Goal: Find specific page/section: Find specific page/section

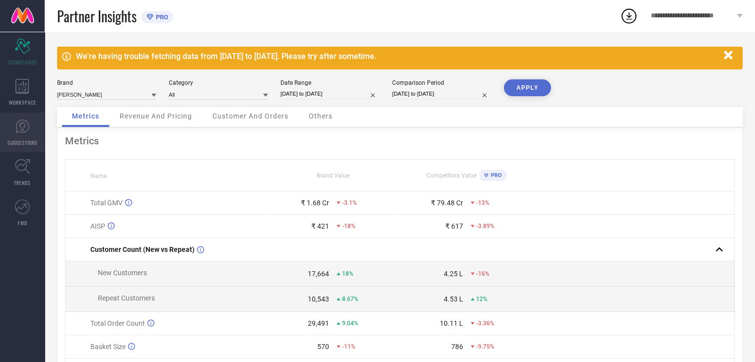
click at [25, 134] on link "SUGGESTIONS" at bounding box center [22, 133] width 45 height 40
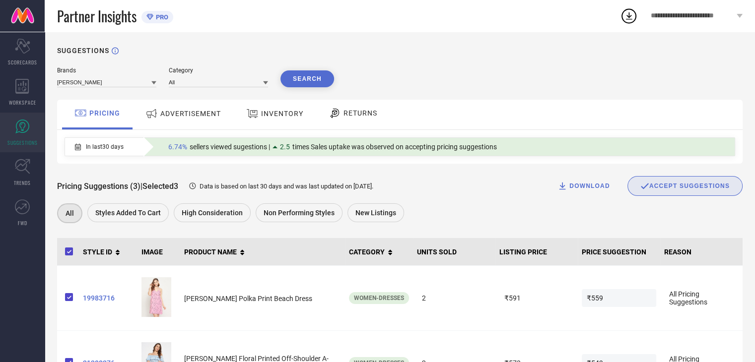
click at [216, 120] on div "ADVERTISEMENT" at bounding box center [183, 114] width 80 height 18
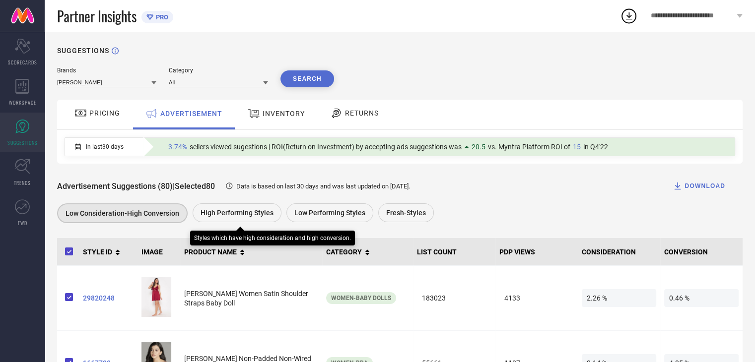
click at [225, 217] on span "High Performing Styles" at bounding box center [236, 213] width 73 height 8
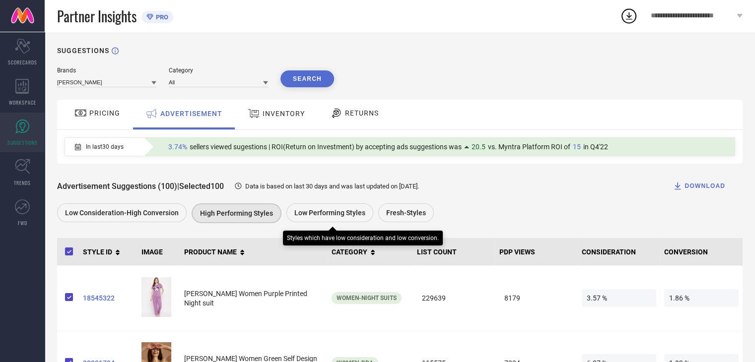
click at [326, 213] on span "Low Performing Styles" at bounding box center [329, 213] width 71 height 8
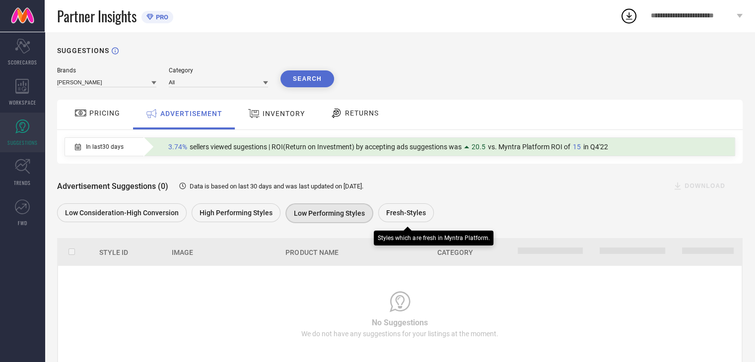
click at [406, 216] on span "Fresh-Styles" at bounding box center [406, 213] width 40 height 8
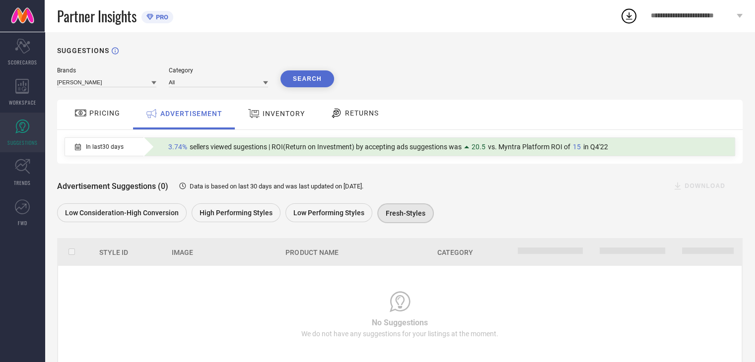
scroll to position [27, 0]
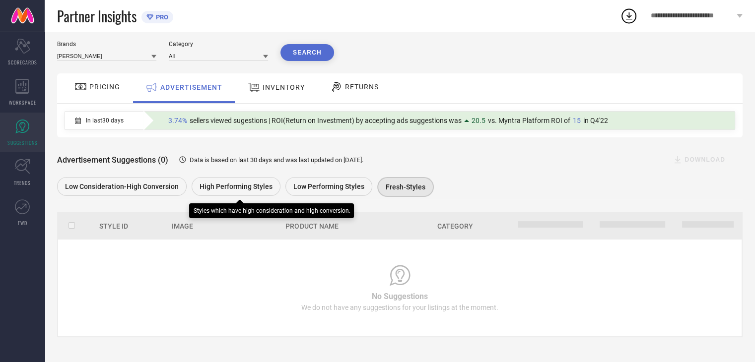
click at [249, 189] on span "High Performing Styles" at bounding box center [235, 187] width 73 height 8
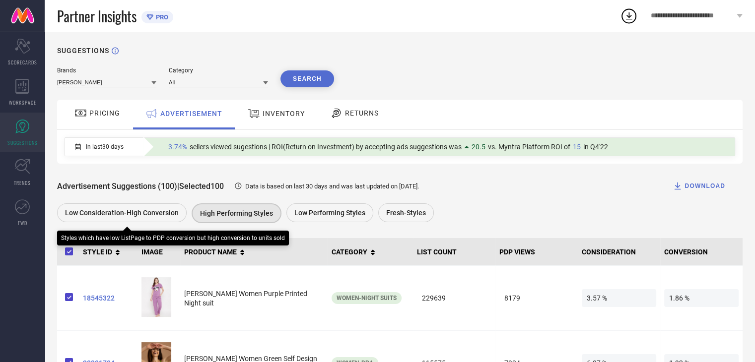
click at [124, 222] on div "Low Consideration-High Conversion" at bounding box center [122, 212] width 130 height 19
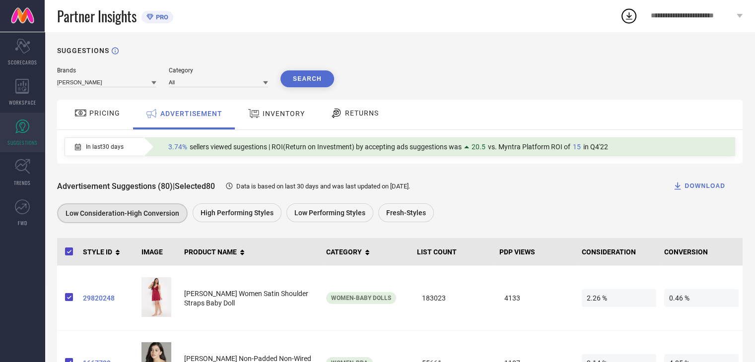
click at [87, 116] on div at bounding box center [81, 113] width 15 height 12
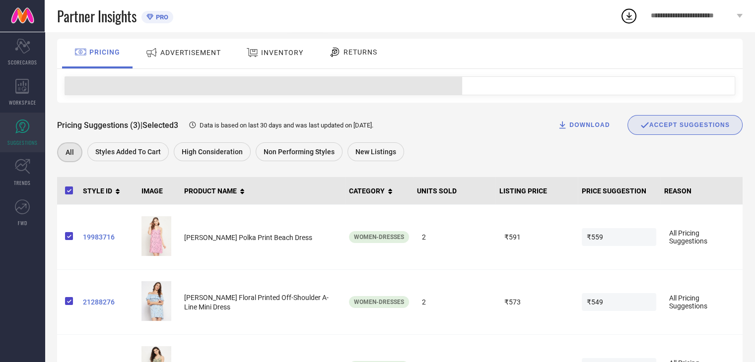
scroll to position [62, 0]
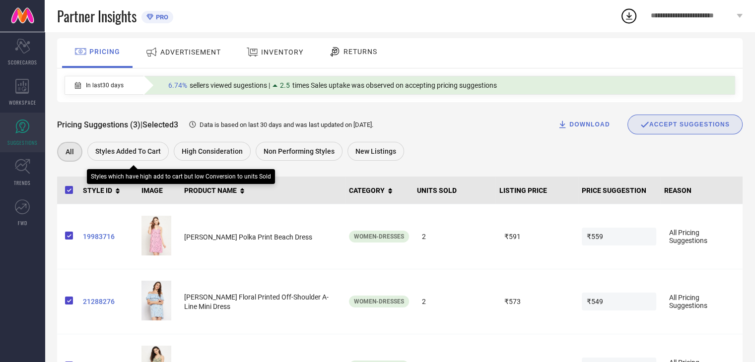
click at [123, 155] on span "Styles Added To Cart" at bounding box center [127, 151] width 65 height 8
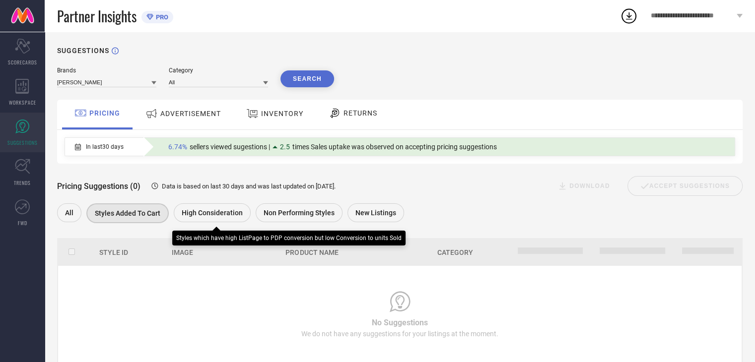
click at [209, 222] on div "High Consideration" at bounding box center [212, 212] width 77 height 19
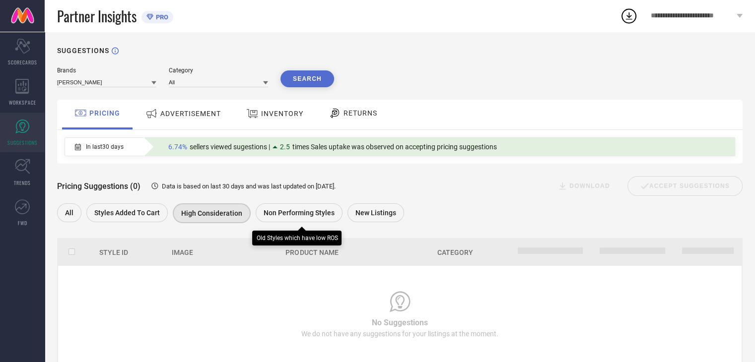
click at [272, 211] on span "Non Performing Styles" at bounding box center [298, 213] width 71 height 8
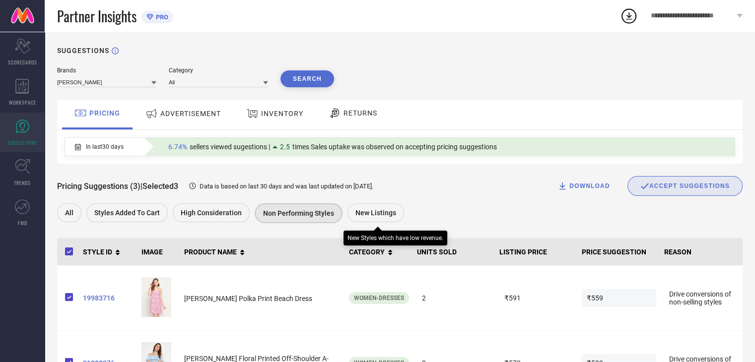
click at [355, 212] on span "New Listings" at bounding box center [375, 213] width 41 height 8
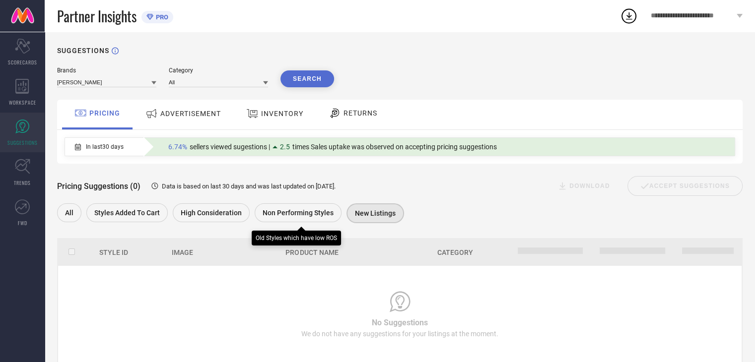
click at [284, 212] on span "Non Performing Styles" at bounding box center [297, 213] width 71 height 8
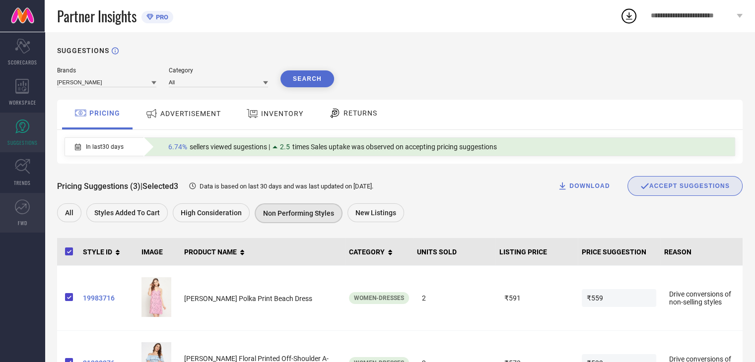
click at [12, 193] on link "FWD" at bounding box center [22, 213] width 45 height 40
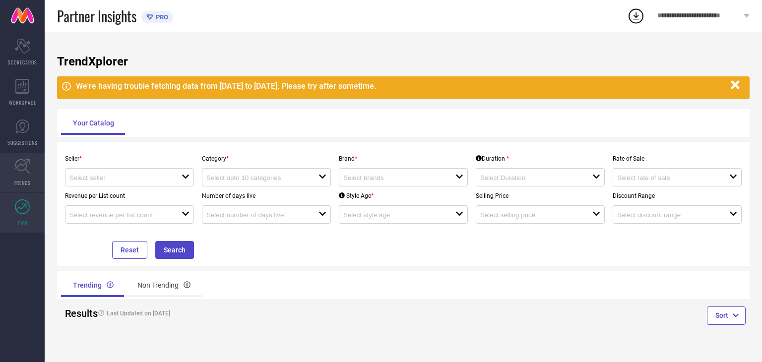
click at [22, 181] on span "TRENDS" at bounding box center [22, 182] width 17 height 7
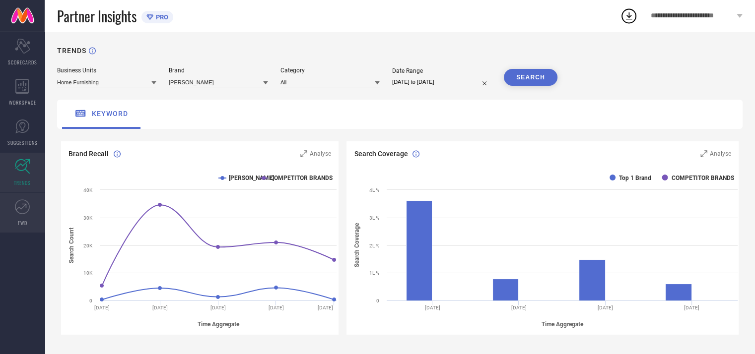
click at [20, 217] on link "FWD" at bounding box center [22, 213] width 45 height 40
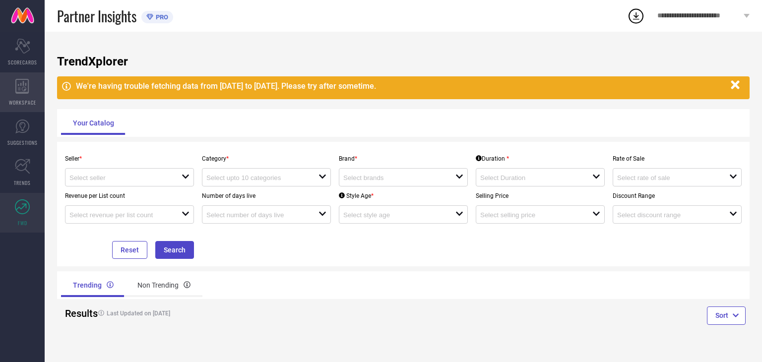
click at [23, 81] on icon at bounding box center [21, 86] width 13 height 15
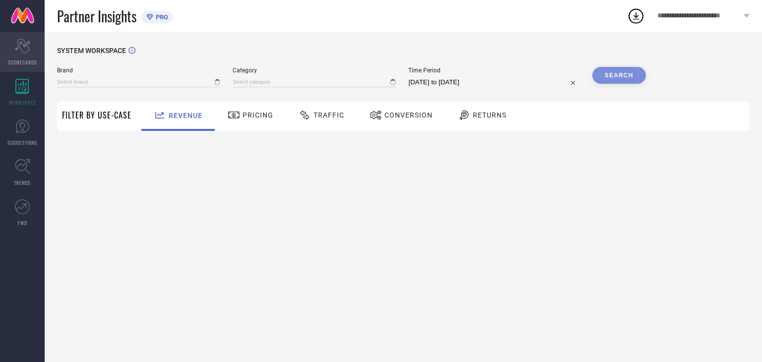
type input "[PERSON_NAME]"
type input "All"
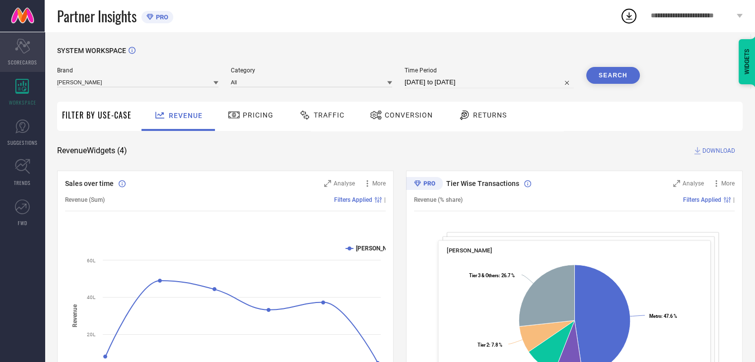
click at [26, 55] on div "Scorecard SCORECARDS" at bounding box center [22, 52] width 45 height 40
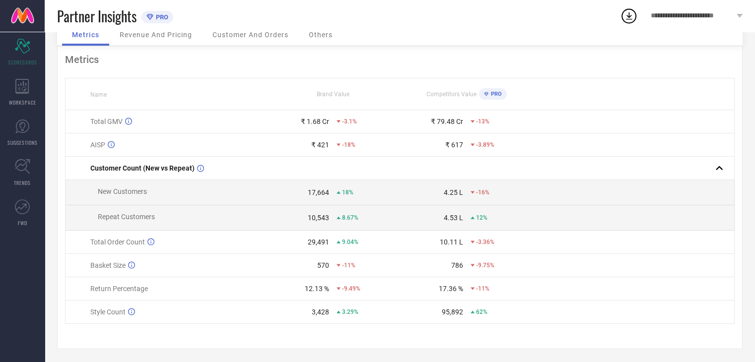
scroll to position [81, 0]
